Goal: Book appointment/travel/reservation

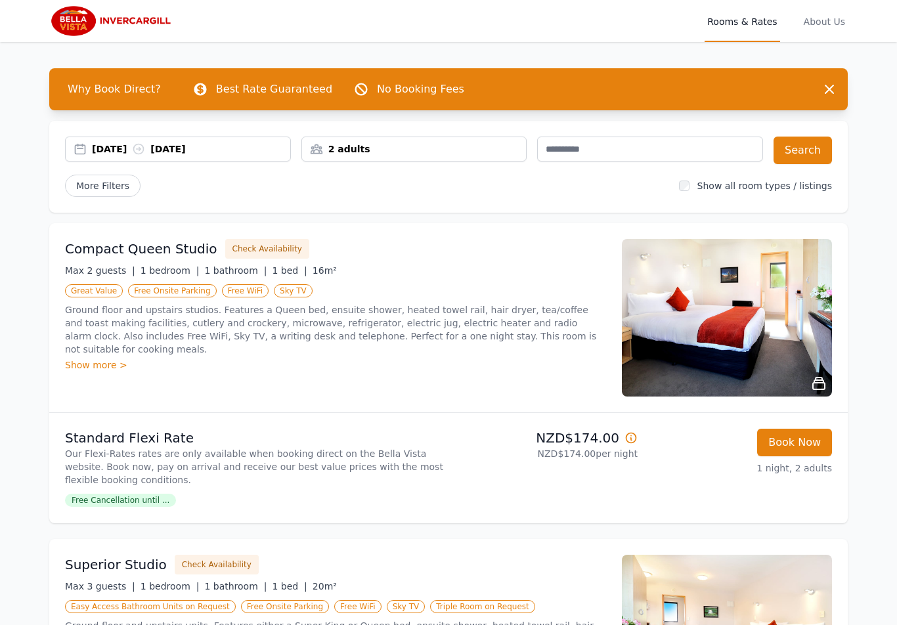
click at [471, 137] on div "2 adults" at bounding box center [414, 149] width 226 height 25
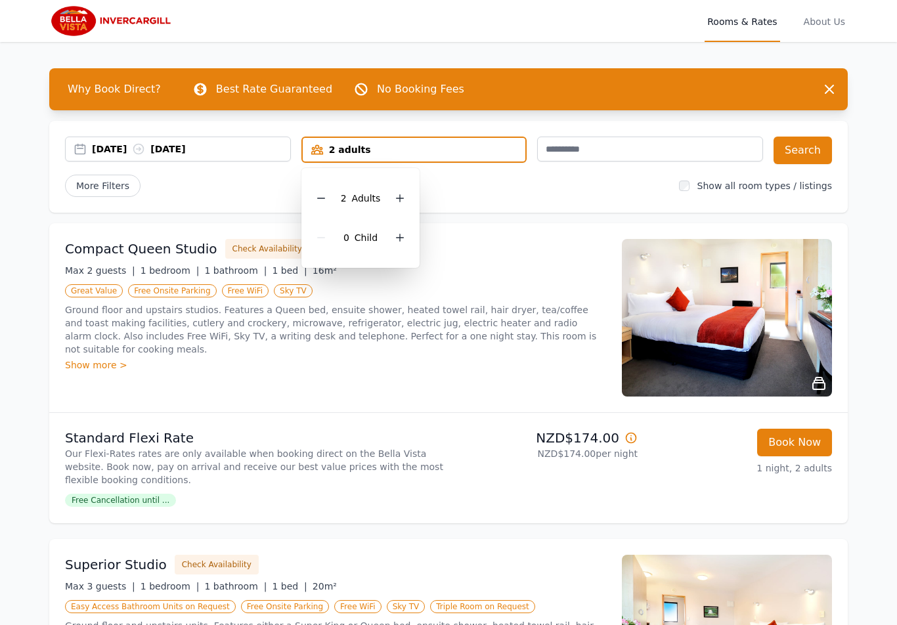
click at [396, 194] on icon at bounding box center [399, 198] width 11 height 11
click at [394, 202] on icon at bounding box center [399, 198] width 11 height 11
click at [398, 199] on icon at bounding box center [399, 198] width 11 height 11
click at [807, 148] on button "Search" at bounding box center [802, 151] width 58 height 28
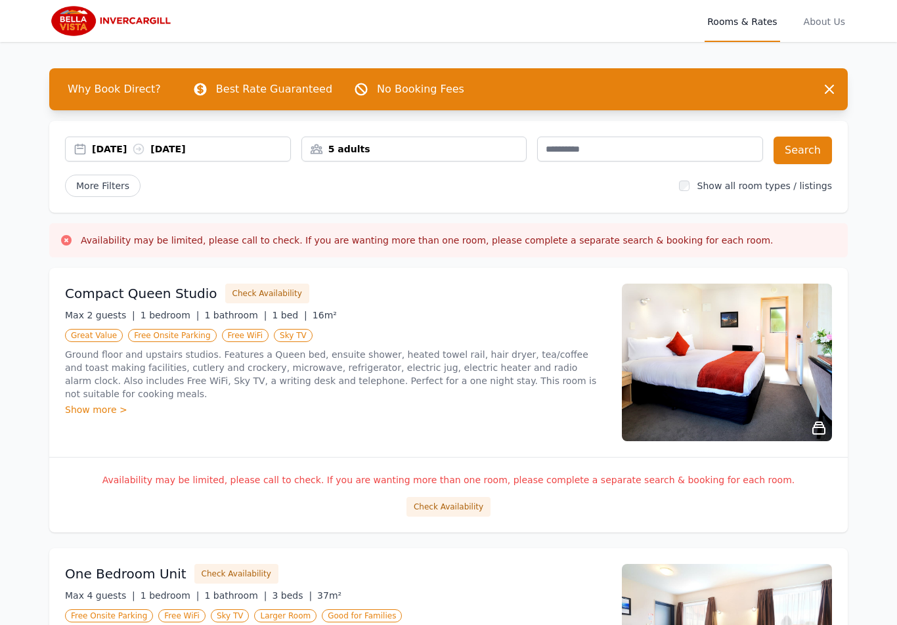
click at [706, 185] on label "Show all room types / listings" at bounding box center [764, 186] width 135 height 11
click at [822, 152] on button "Search" at bounding box center [802, 151] width 58 height 28
click at [463, 497] on button "Check Availability" at bounding box center [448, 507] width 84 height 20
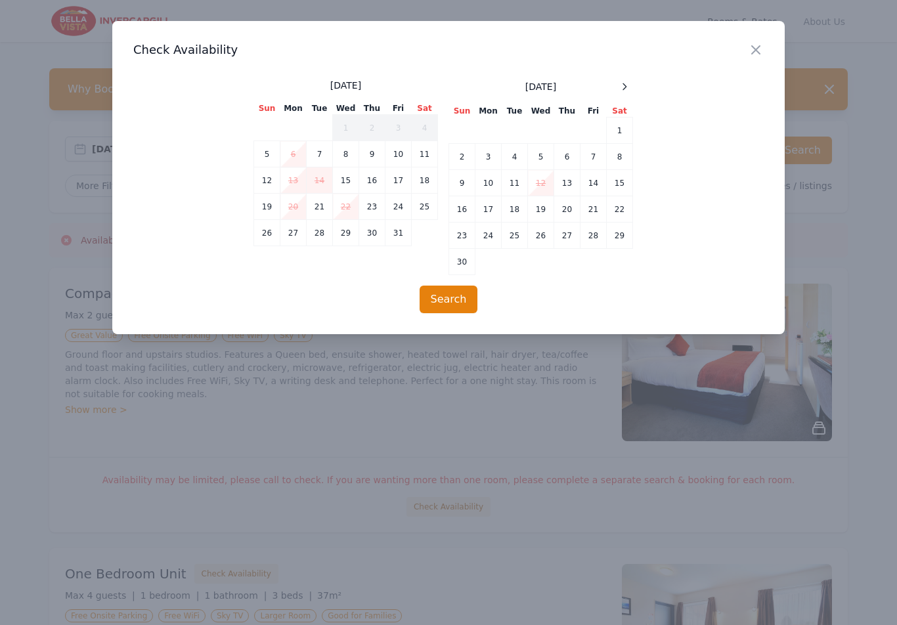
click at [760, 42] on icon "button" at bounding box center [756, 50] width 16 height 16
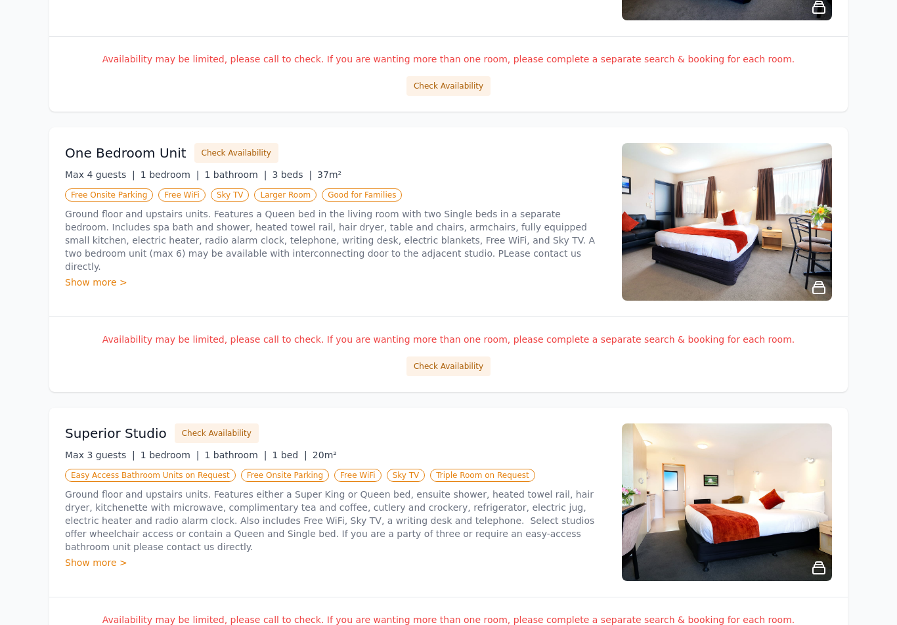
scroll to position [420, 0]
click at [99, 276] on div "Show more >" at bounding box center [335, 282] width 541 height 13
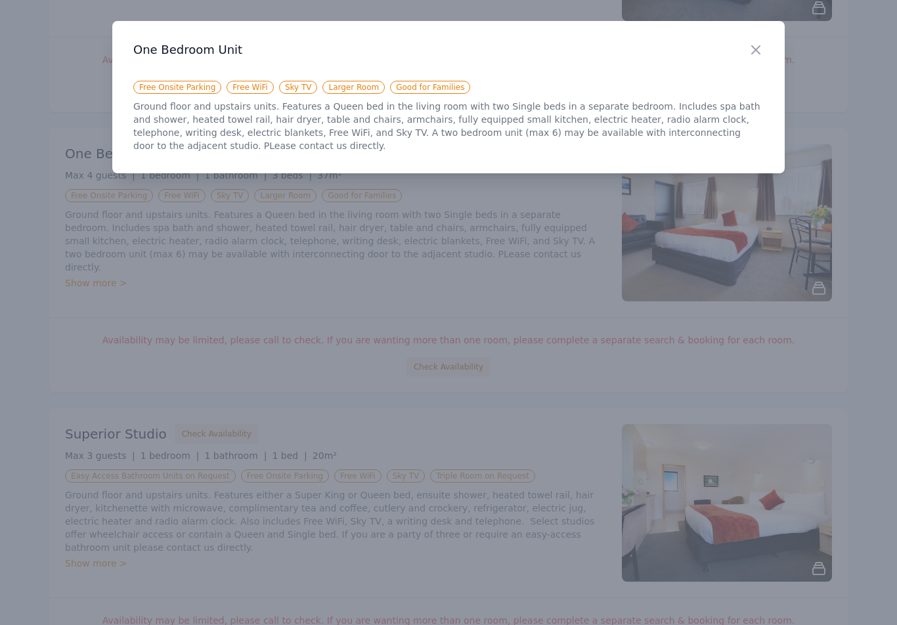
click at [526, 299] on div at bounding box center [448, 312] width 897 height 625
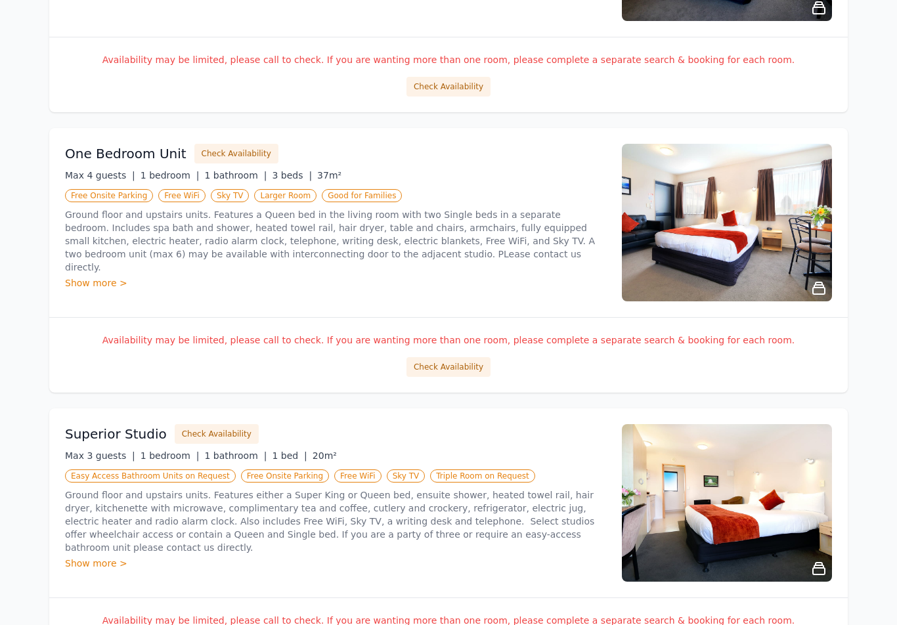
click at [445, 368] on button "Check Availability" at bounding box center [448, 367] width 84 height 20
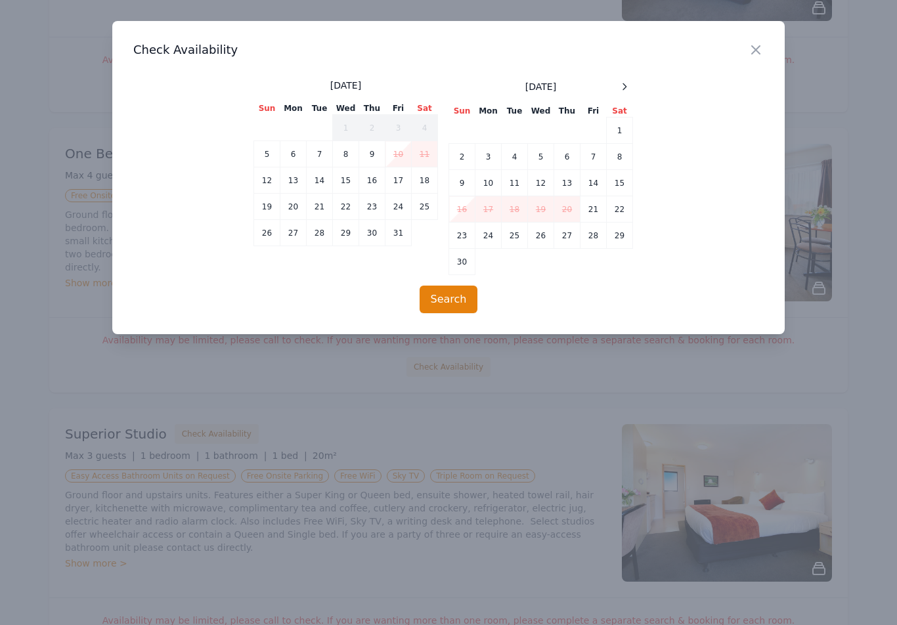
click at [625, 80] on div at bounding box center [624, 87] width 16 height 16
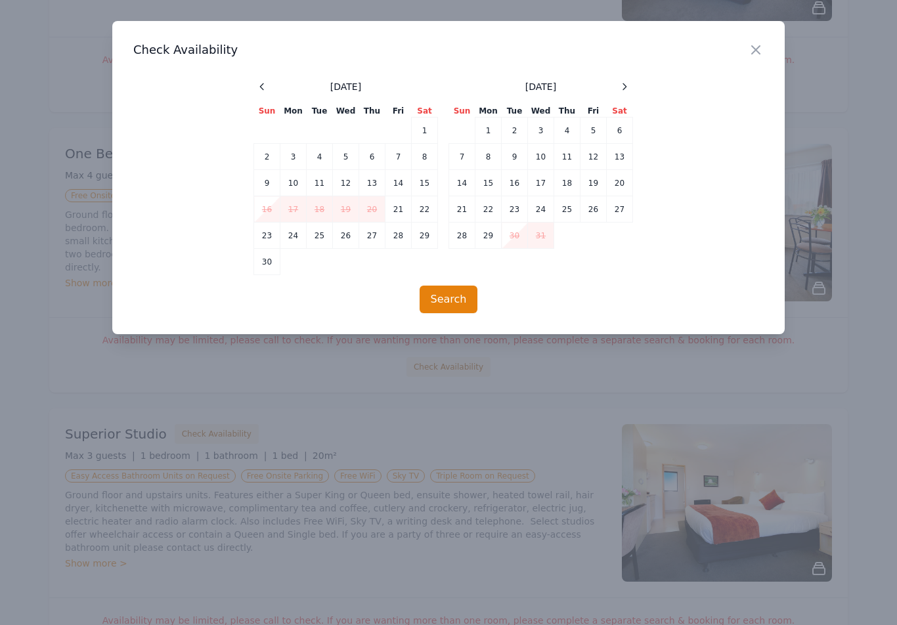
click at [622, 80] on div at bounding box center [624, 87] width 16 height 16
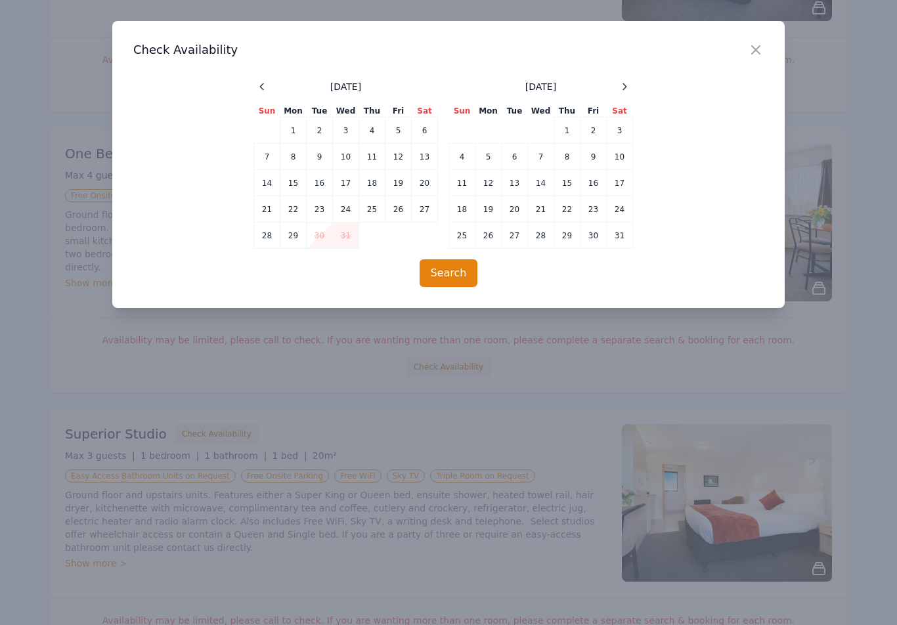
click at [626, 88] on icon at bounding box center [624, 86] width 11 height 11
click at [622, 84] on icon at bounding box center [624, 86] width 11 height 11
click at [624, 84] on icon at bounding box center [624, 86] width 11 height 11
click at [482, 155] on td "6" at bounding box center [488, 157] width 26 height 26
click at [510, 154] on td "7" at bounding box center [514, 157] width 26 height 26
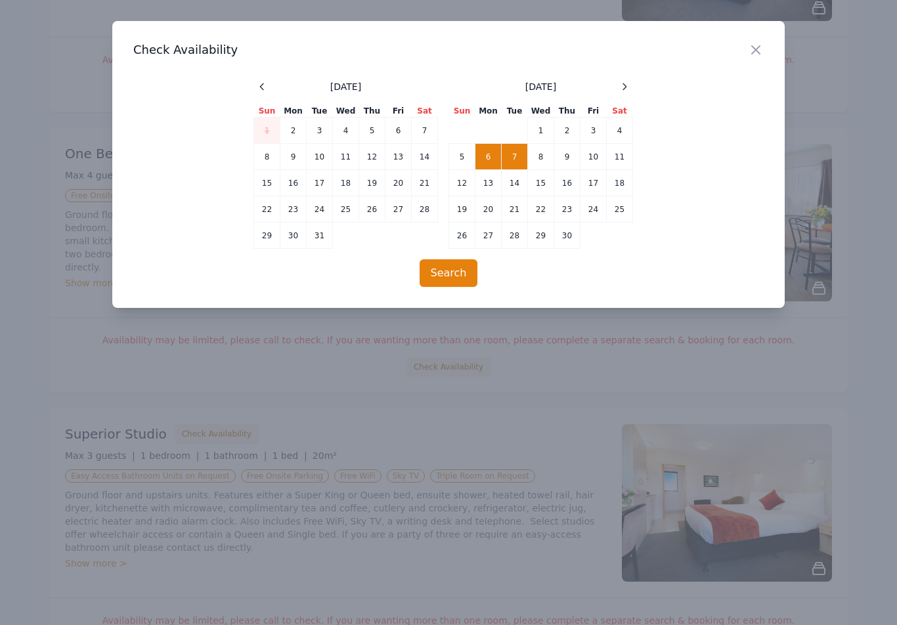
click at [448, 270] on button "Search" at bounding box center [448, 273] width 58 height 28
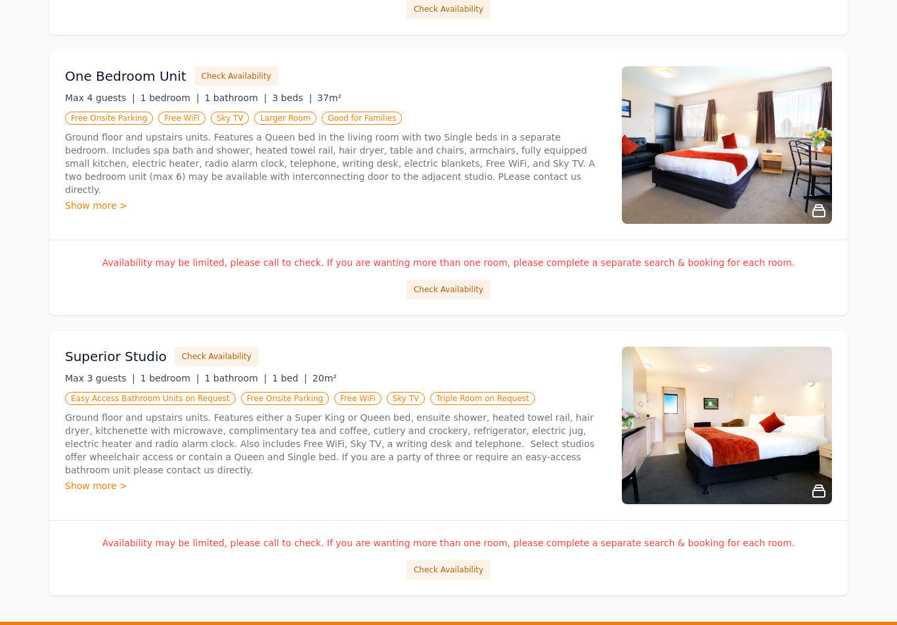
scroll to position [496, 0]
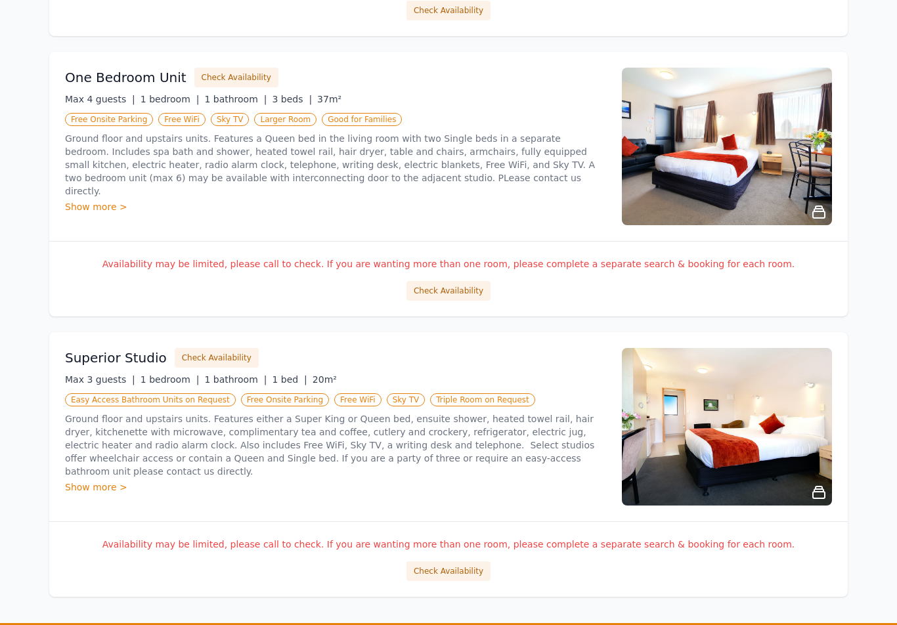
click at [444, 288] on button "Check Availability" at bounding box center [448, 292] width 84 height 20
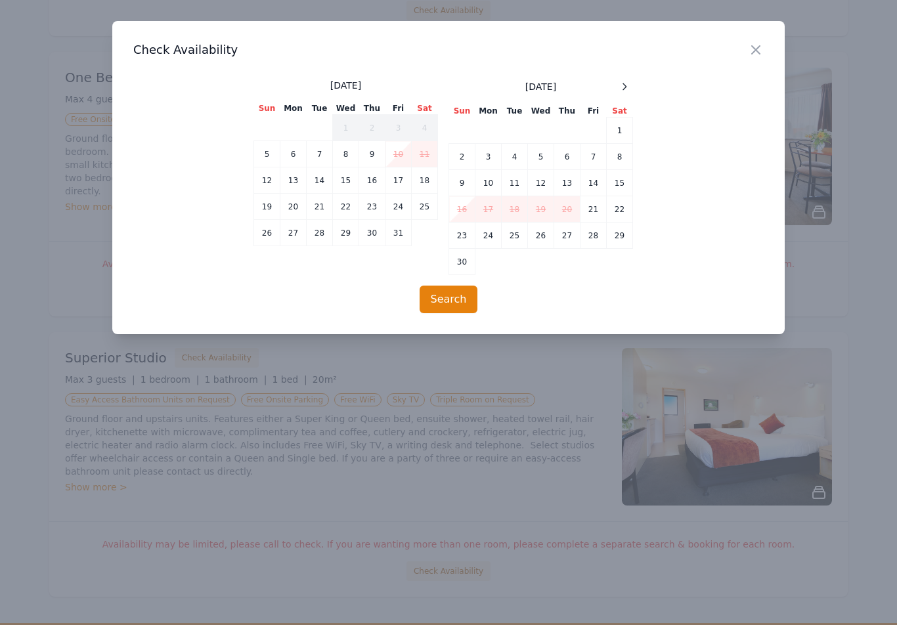
click at [625, 81] on div at bounding box center [624, 87] width 16 height 16
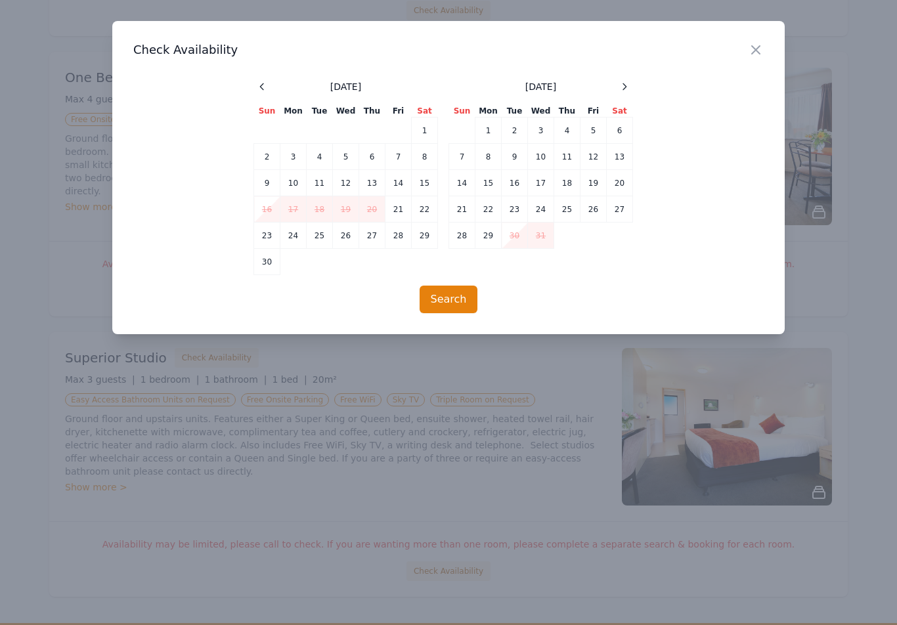
click at [619, 84] on icon at bounding box center [624, 86] width 11 height 11
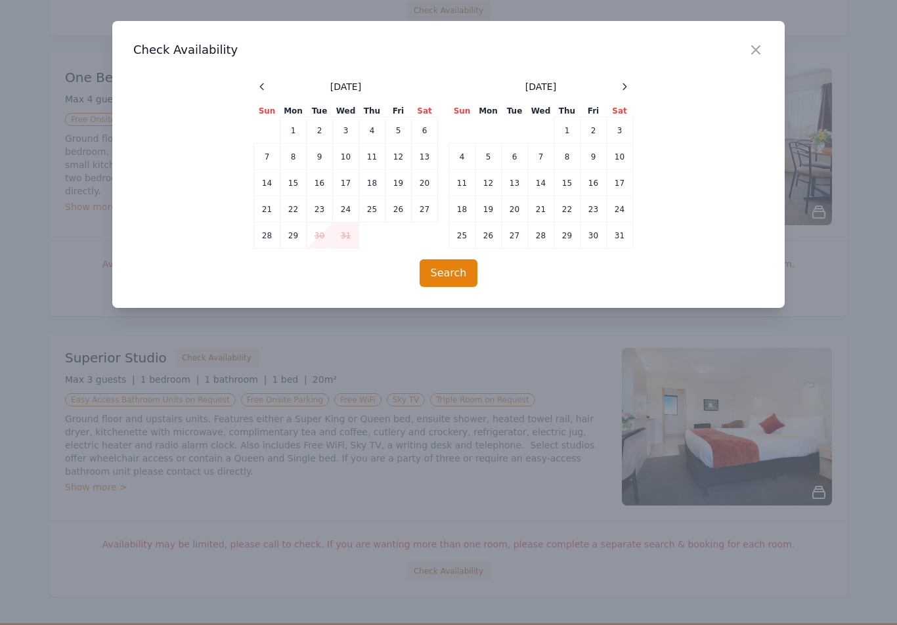
click at [616, 85] on div at bounding box center [624, 87] width 16 height 16
click at [613, 84] on div "[DATE]" at bounding box center [541, 87] width 184 height 16
click at [610, 88] on div "[DATE]" at bounding box center [541, 87] width 184 height 16
click at [617, 94] on span at bounding box center [624, 87] width 16 height 16
click at [616, 92] on span at bounding box center [624, 87] width 16 height 16
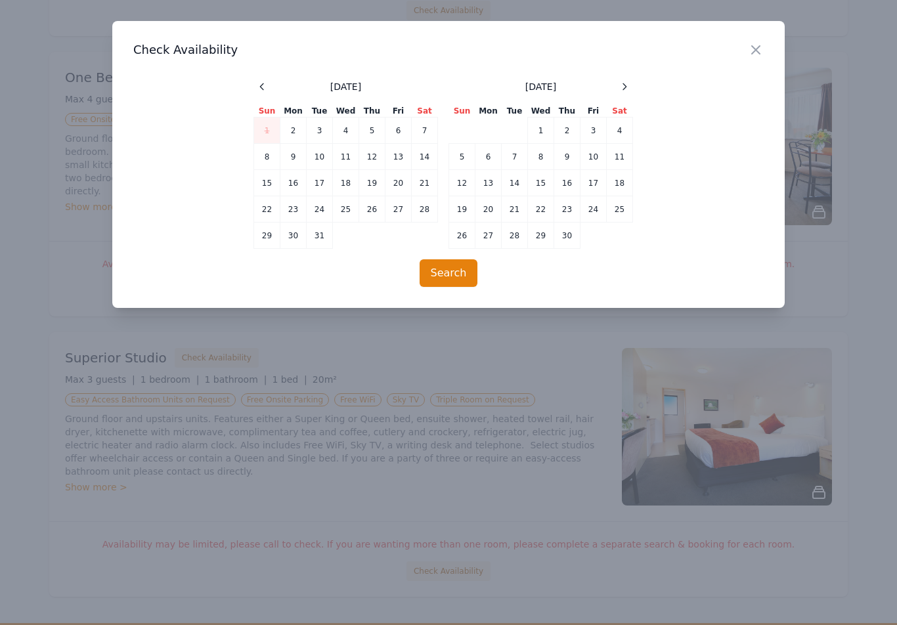
click at [485, 158] on td "6" at bounding box center [488, 157] width 26 height 26
click at [484, 158] on td "6" at bounding box center [488, 157] width 26 height 26
click at [507, 154] on td "7" at bounding box center [514, 157] width 26 height 26
click at [453, 265] on button "Search" at bounding box center [448, 273] width 58 height 28
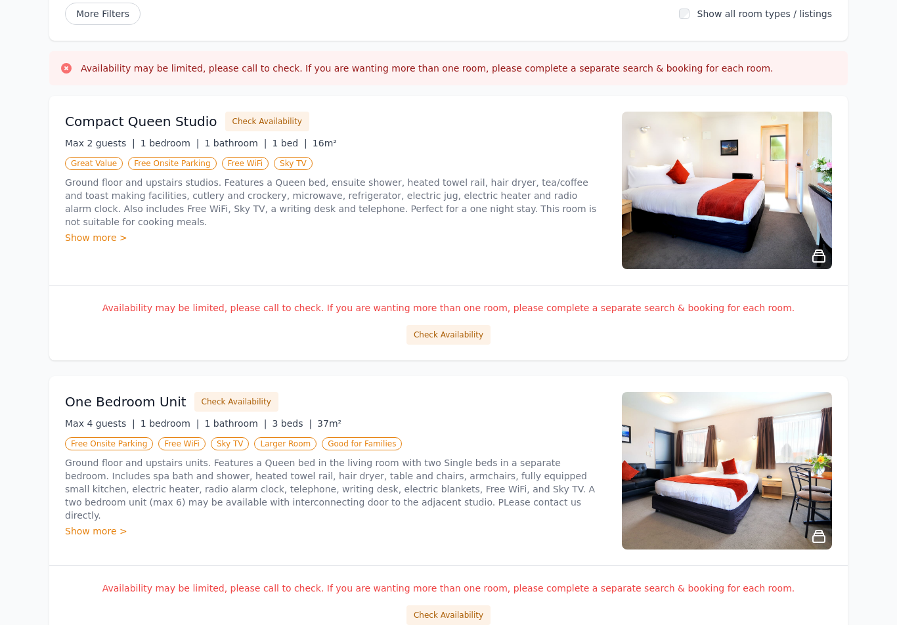
scroll to position [0, 0]
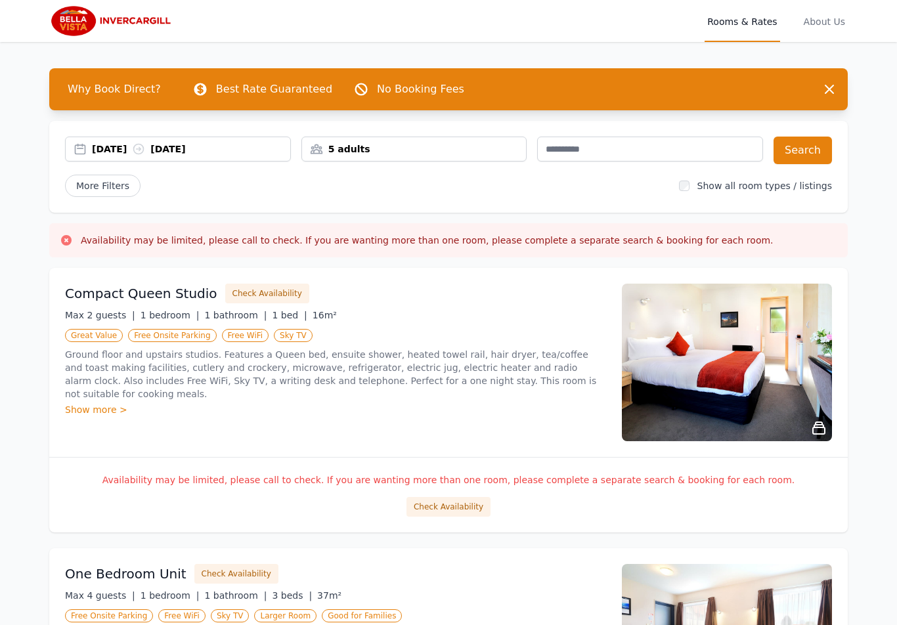
click at [269, 76] on div "Why Book Direct? Best Rate Guaranteed No Booking Fees" at bounding box center [434, 89] width 754 height 26
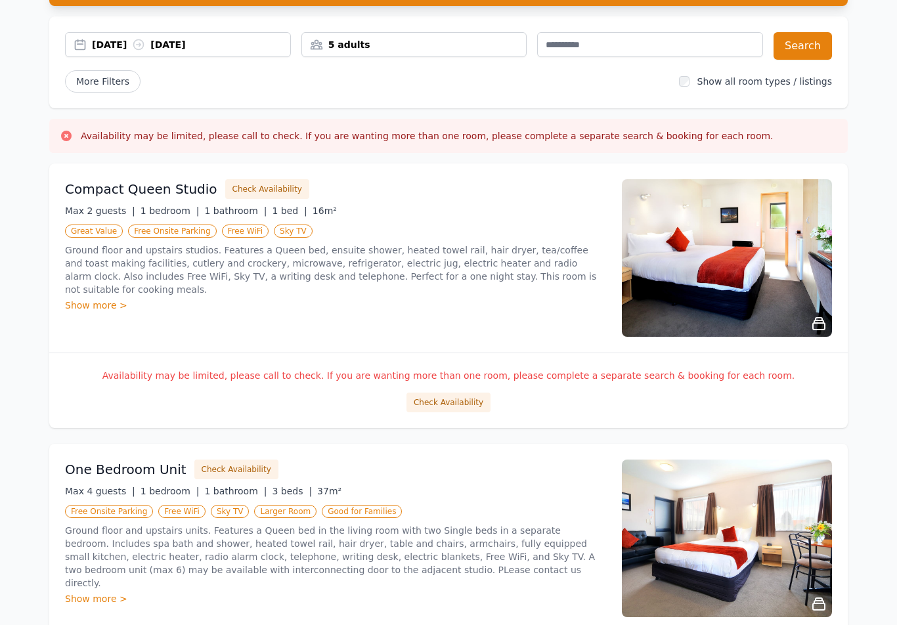
scroll to position [103, 0]
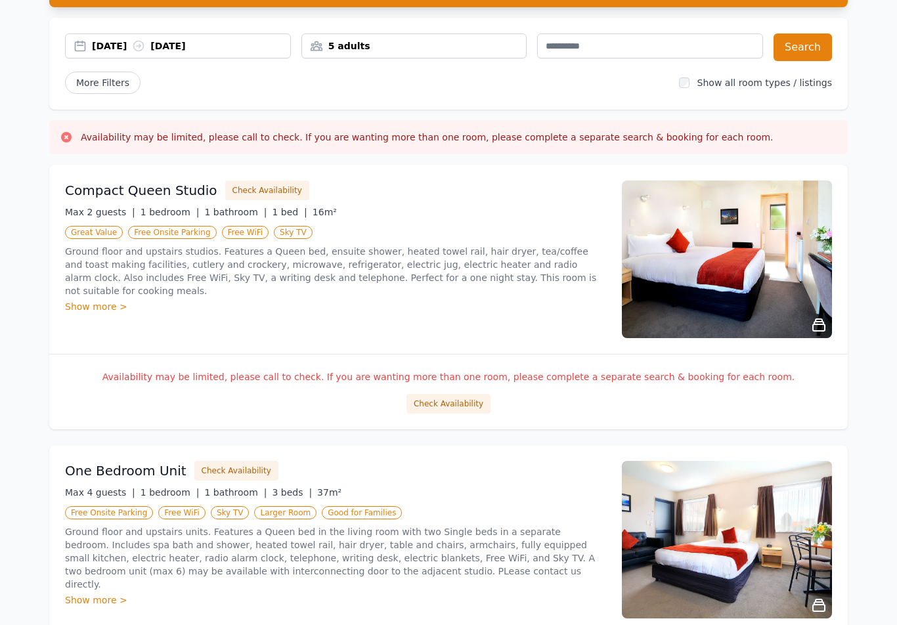
click at [141, 177] on div "Compact Queen Studio Check Availability Max 2 guests | 1 bedroom | 1 bathroom |…" at bounding box center [448, 259] width 798 height 189
click at [362, 205] on div "Max 2 guests | 1 bedroom | 1 bathroom | 1 bed | 16m²" at bounding box center [335, 211] width 541 height 13
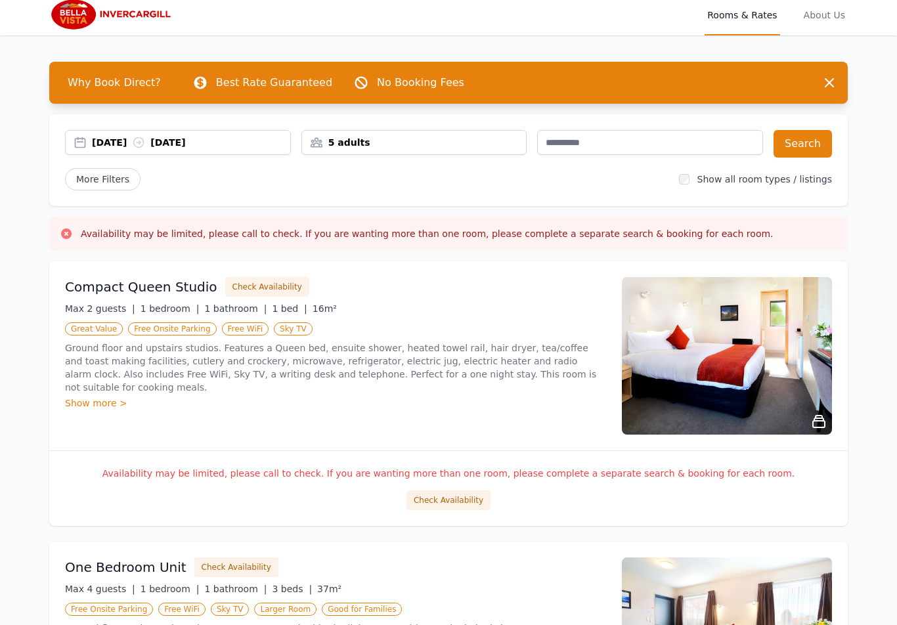
scroll to position [0, 0]
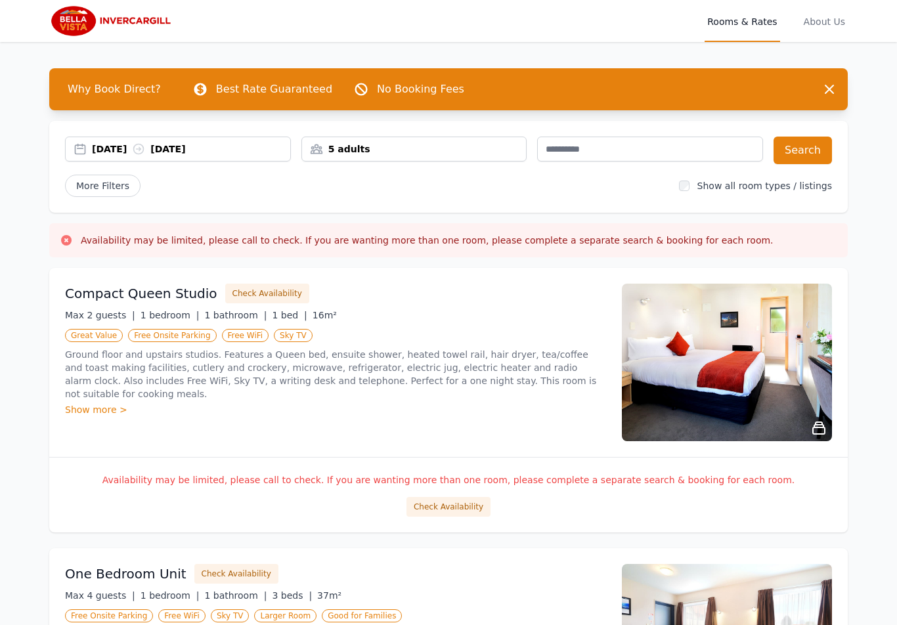
click at [757, 26] on span "Rooms & Rates" at bounding box center [741, 21] width 75 height 42
click at [757, 25] on span "Rooms & Rates" at bounding box center [741, 21] width 75 height 42
click at [746, 40] on span "Rooms & Rates" at bounding box center [741, 21] width 75 height 42
click at [748, 23] on span "Rooms & Rates" at bounding box center [741, 21] width 75 height 42
click at [738, 33] on span "Rooms & Rates" at bounding box center [741, 21] width 75 height 42
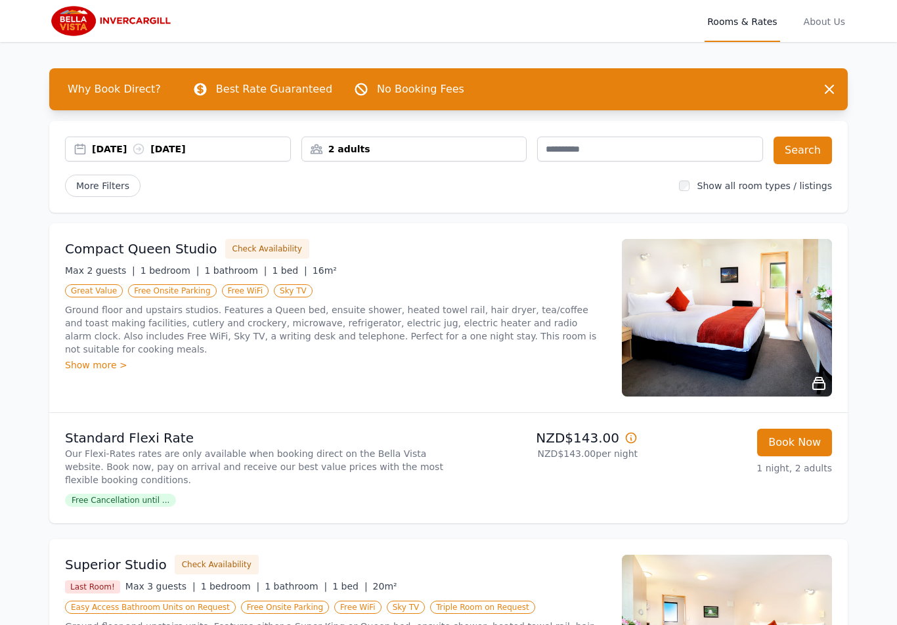
click at [262, 151] on div "[DATE] [DATE]" at bounding box center [191, 148] width 198 height 13
click at [228, 137] on div "[DATE] [DATE]" at bounding box center [178, 149] width 226 height 25
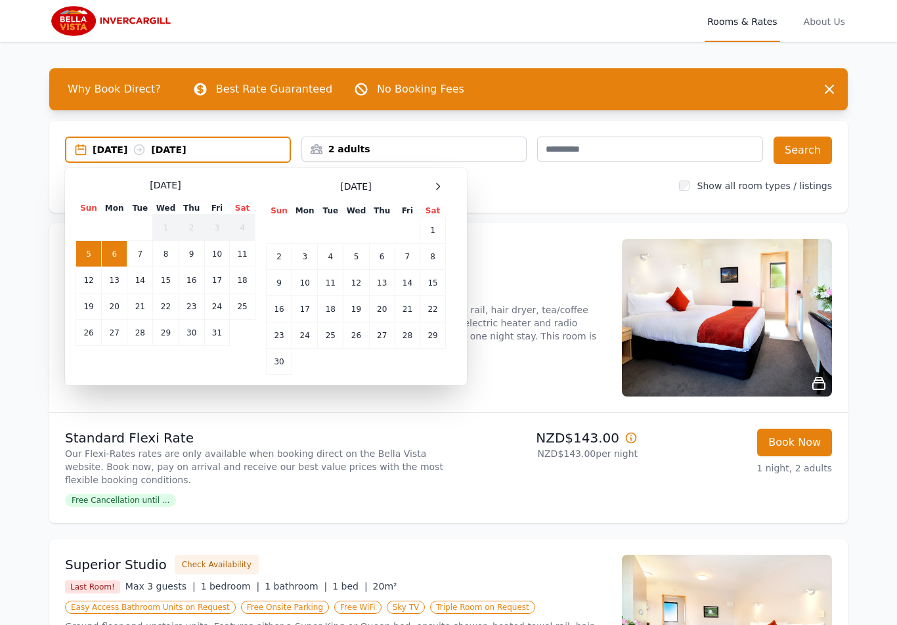
click at [444, 186] on div at bounding box center [438, 187] width 16 height 16
click at [437, 189] on icon at bounding box center [437, 186] width 3 height 6
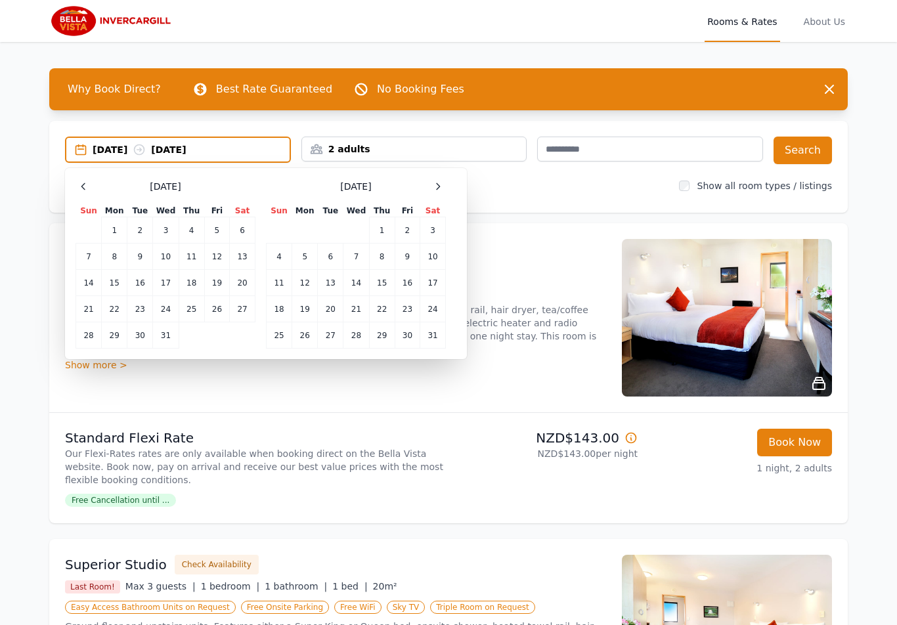
click at [435, 188] on icon at bounding box center [438, 186] width 11 height 11
click at [431, 190] on div at bounding box center [438, 187] width 16 height 16
click at [427, 192] on div "[DATE]" at bounding box center [356, 187] width 180 height 16
click at [436, 189] on icon at bounding box center [438, 186] width 11 height 11
click at [299, 260] on td "6" at bounding box center [305, 257] width 26 height 26
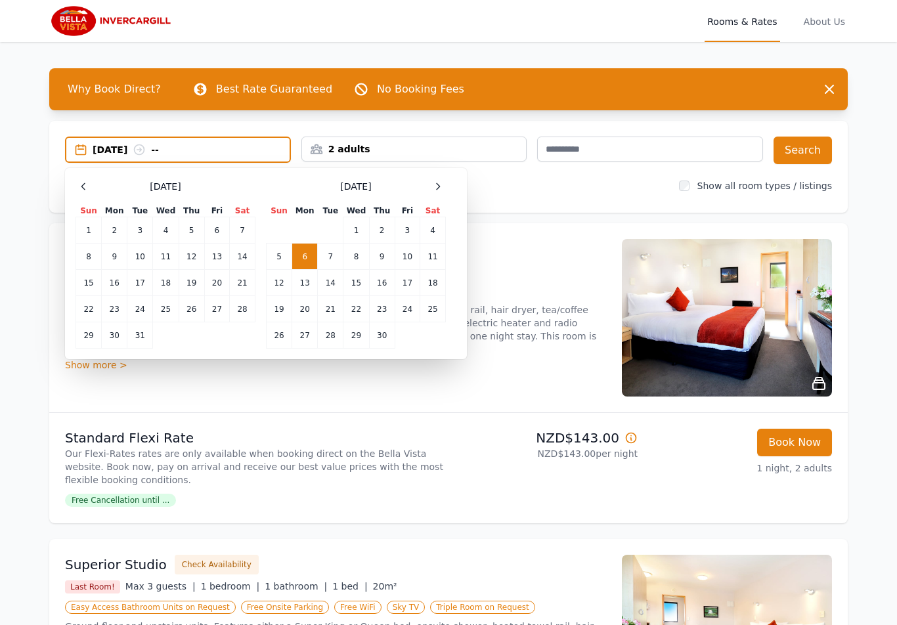
click at [331, 250] on td "7" at bounding box center [331, 257] width 26 height 26
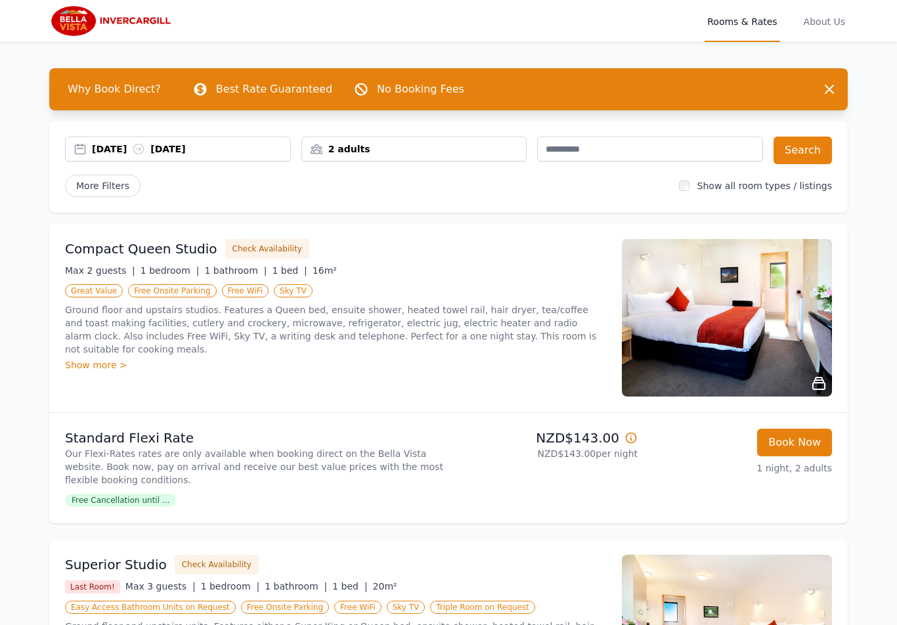
click at [482, 152] on div "2 adults" at bounding box center [414, 148] width 224 height 13
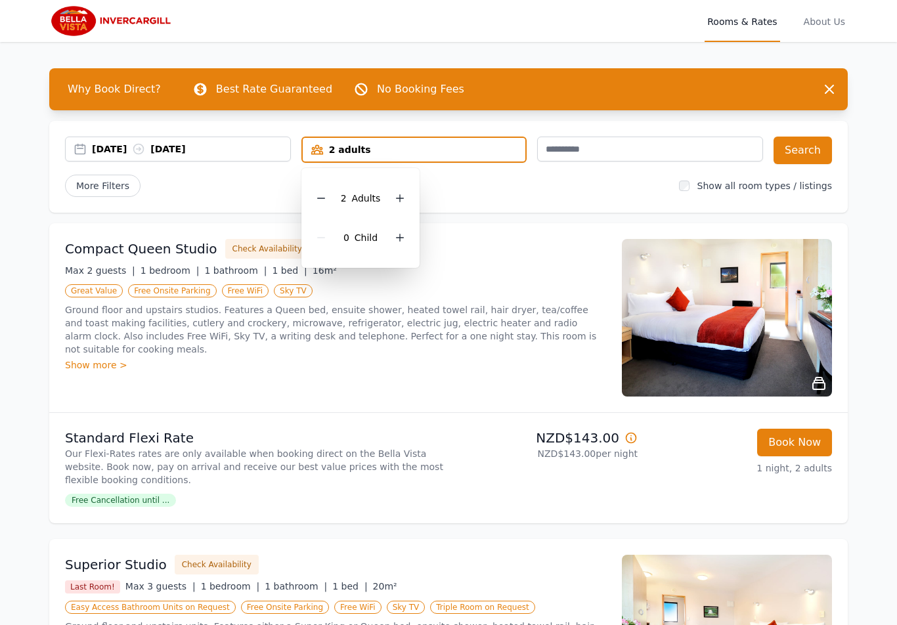
click at [406, 198] on div at bounding box center [400, 198] width 18 height 18
click at [400, 199] on icon at bounding box center [399, 198] width 11 height 11
click at [799, 156] on button "Search" at bounding box center [802, 151] width 58 height 28
